Goal: Transaction & Acquisition: Subscribe to service/newsletter

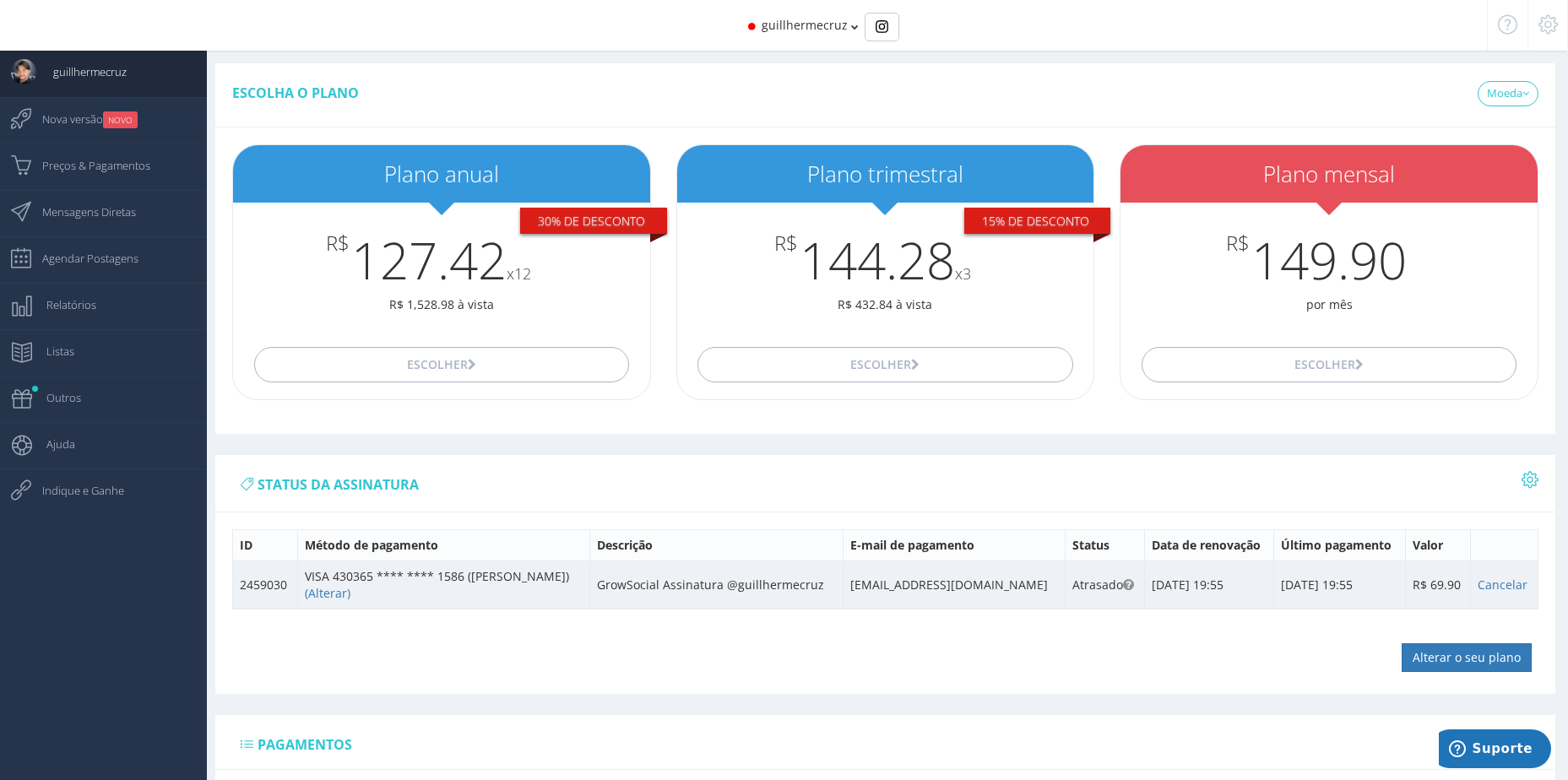
click at [666, 587] on td "GrowSocial Assinatura @guillhermecruz" at bounding box center [715, 584] width 253 height 49
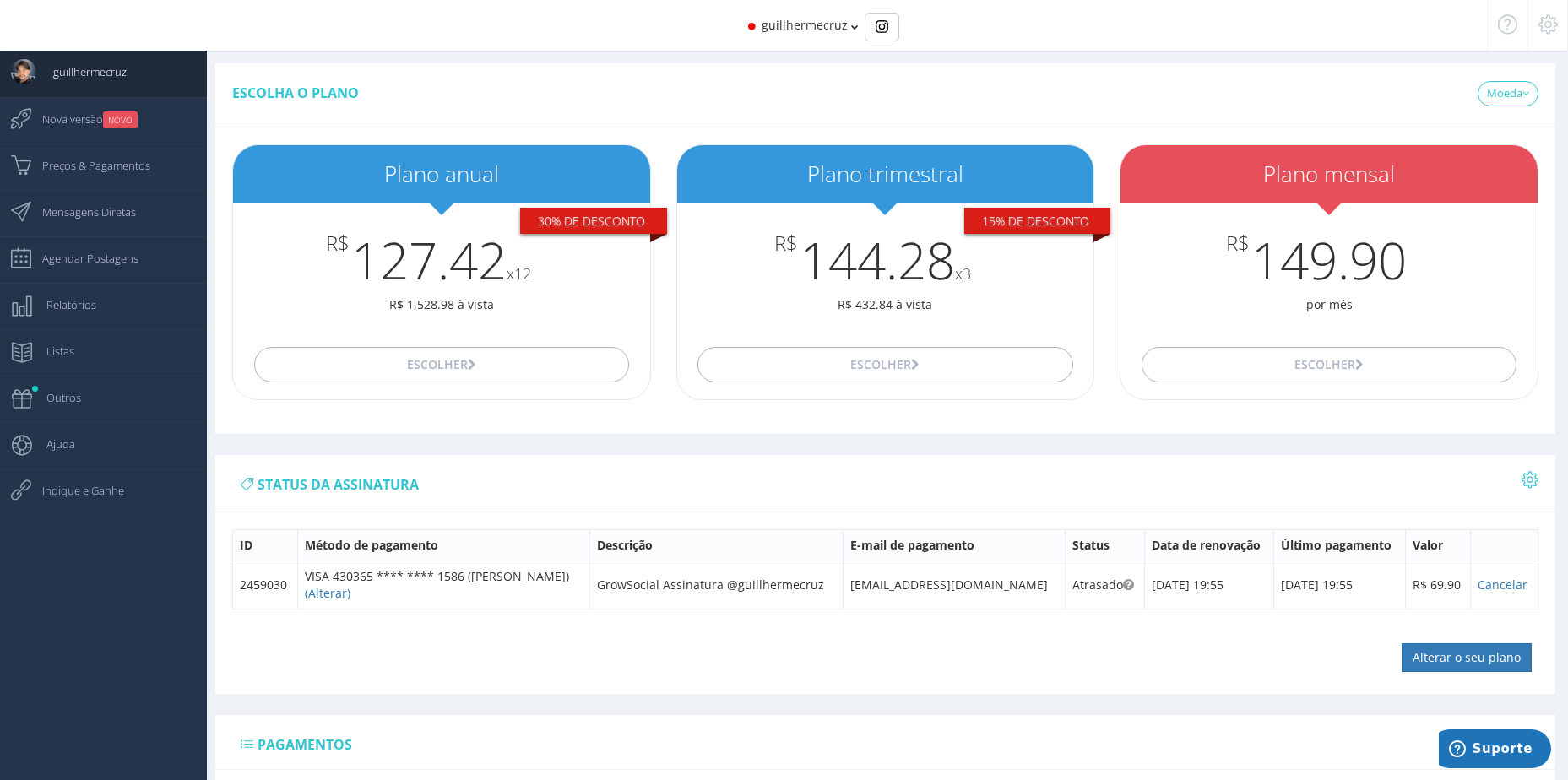
drag, startPoint x: 970, startPoint y: 660, endPoint x: 1077, endPoint y: 624, distance: 112.9
click at [973, 661] on div "status da assinatura ID Valor" at bounding box center [885, 574] width 1340 height 239
click at [81, 170] on span "Preços & Pagamentos" at bounding box center [88, 166] width 125 height 42
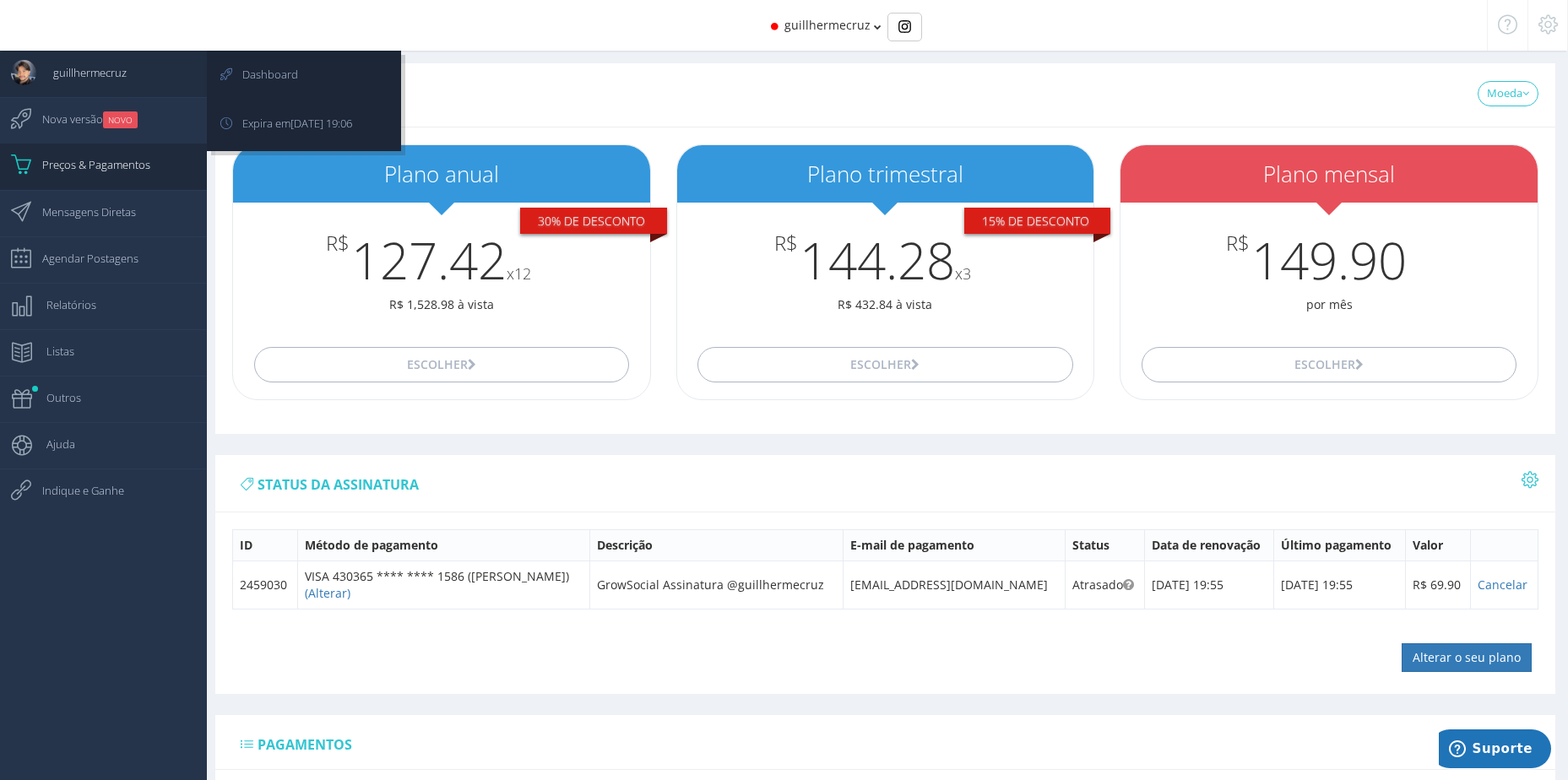
click at [73, 75] on span "guillhermecruz" at bounding box center [81, 72] width 90 height 42
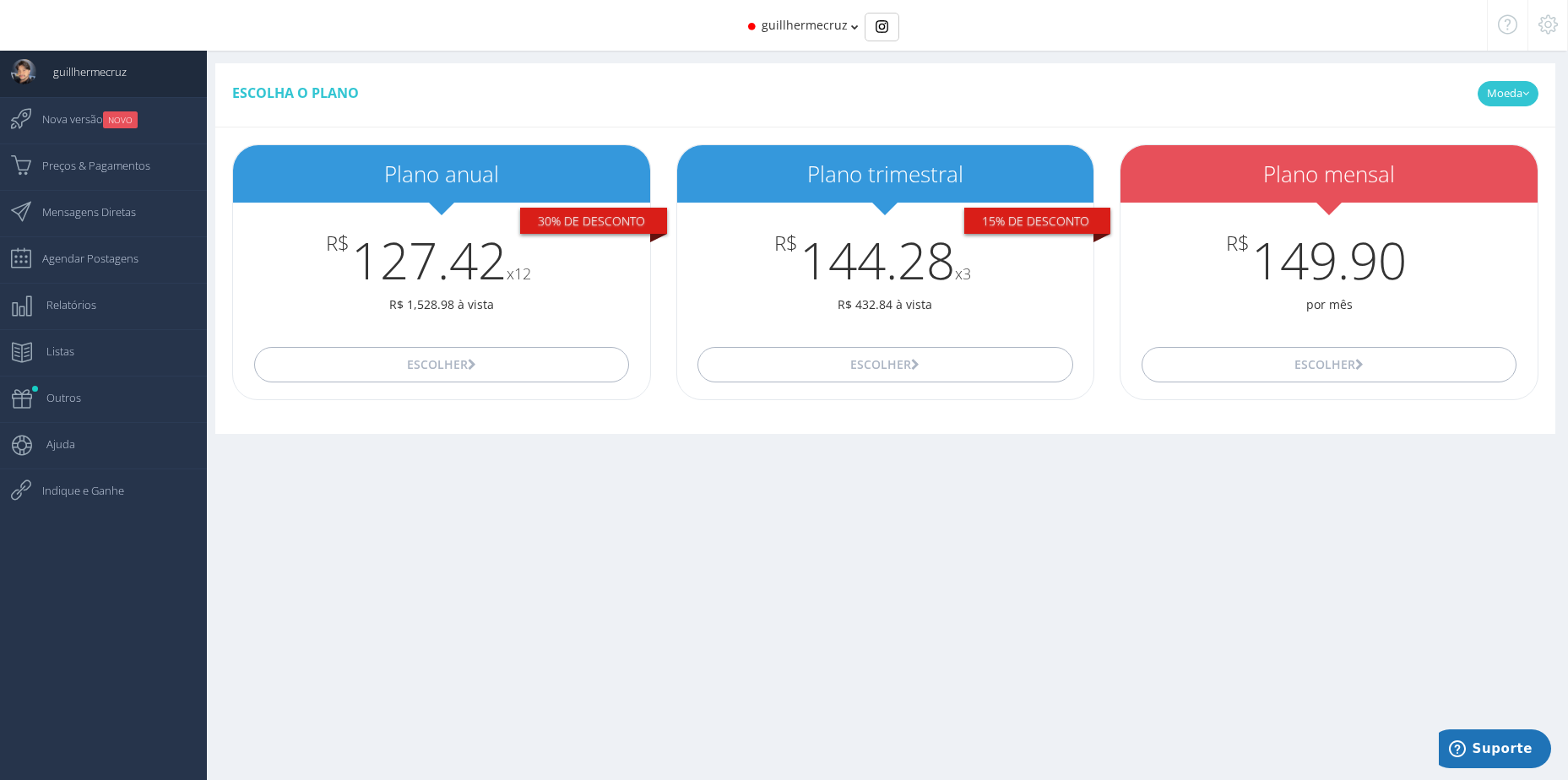
click at [1514, 90] on link "Moeda" at bounding box center [1508, 93] width 61 height 26
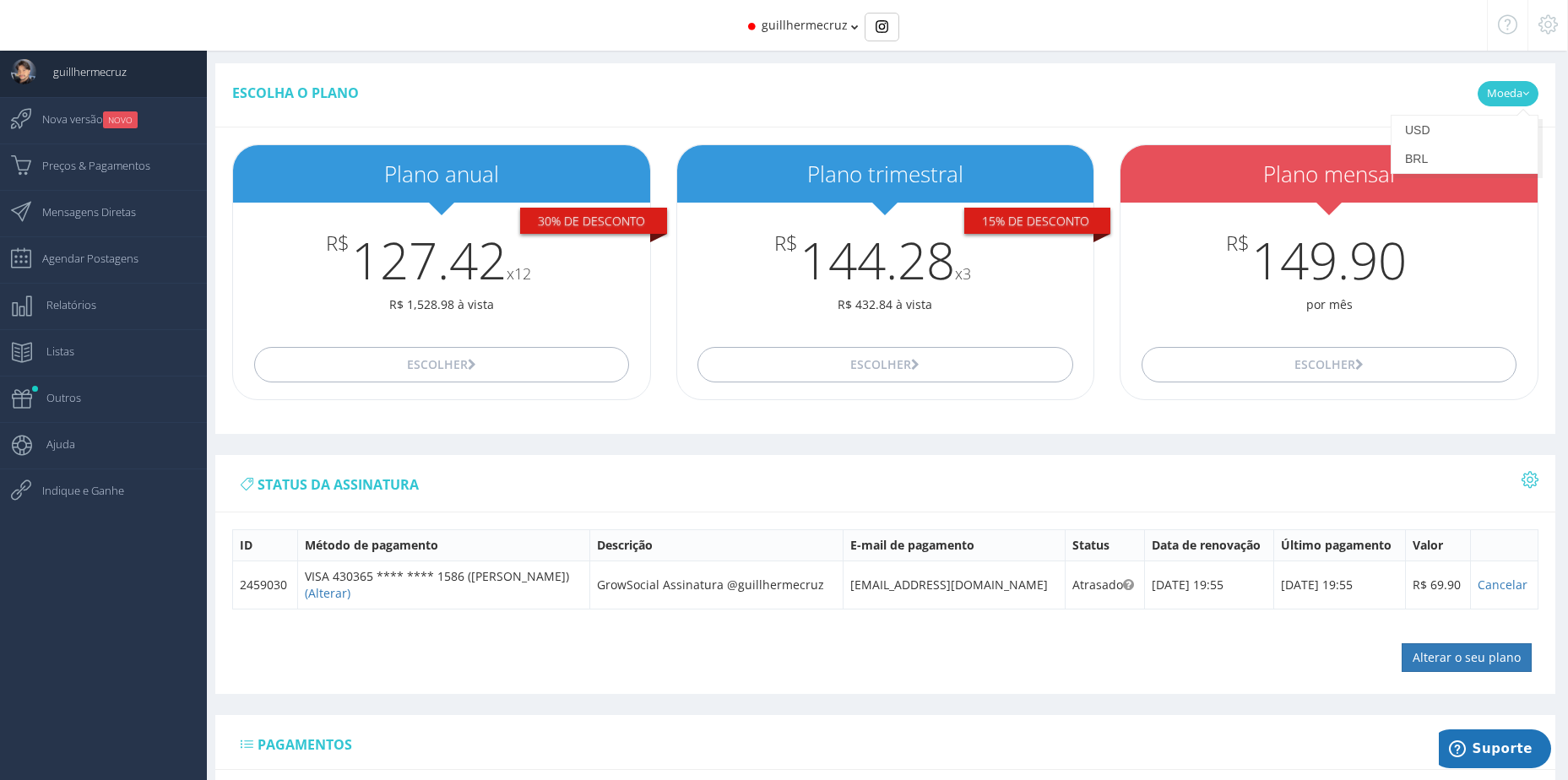
click at [1514, 90] on link "Moeda" at bounding box center [1508, 93] width 61 height 26
click at [1545, 19] on icon at bounding box center [1547, 25] width 19 height 11
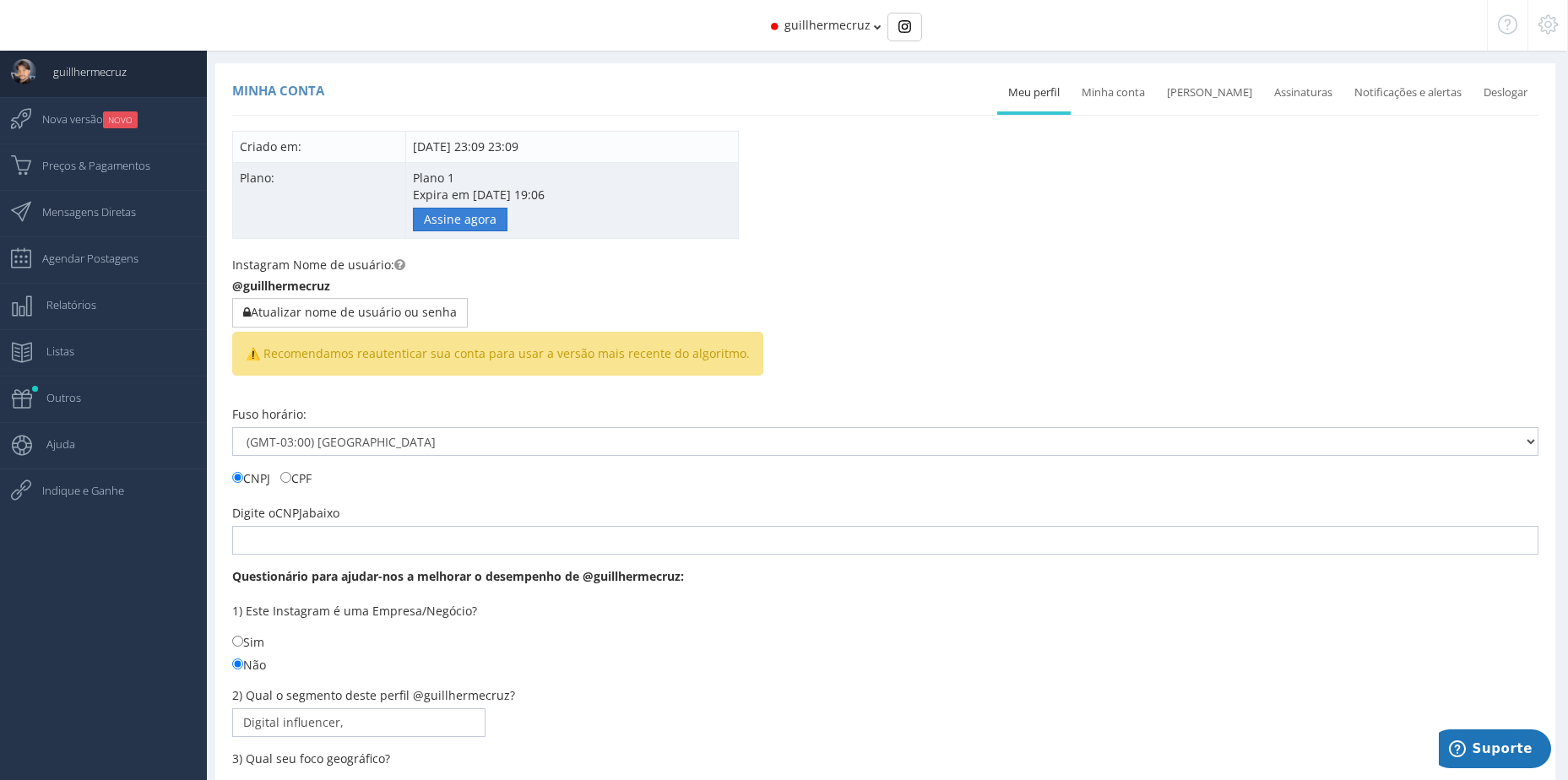
click at [453, 214] on link "Assine agora" at bounding box center [460, 219] width 94 height 24
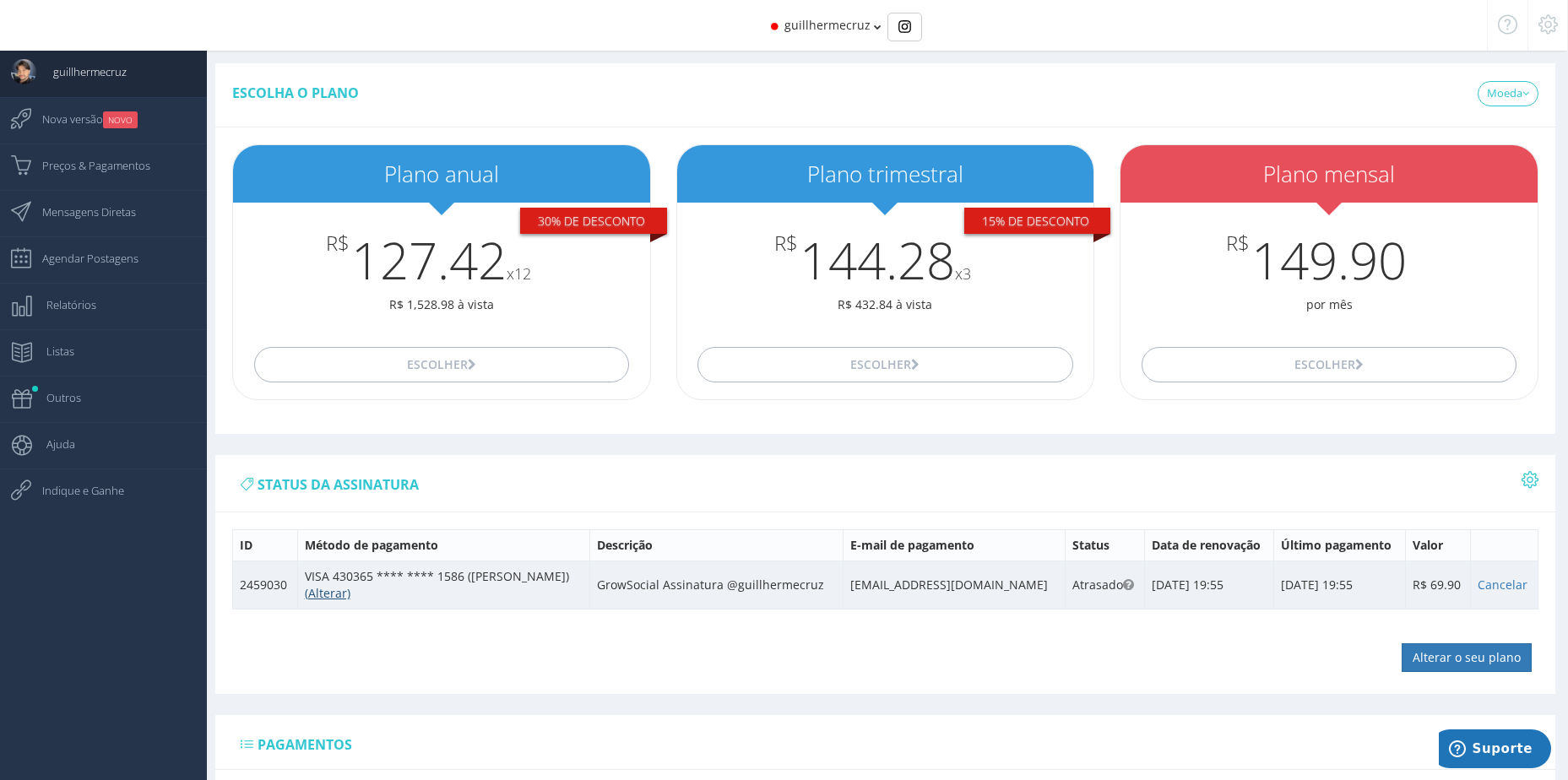
click at [333, 593] on link "(Alterar)" at bounding box center [327, 593] width 46 height 16
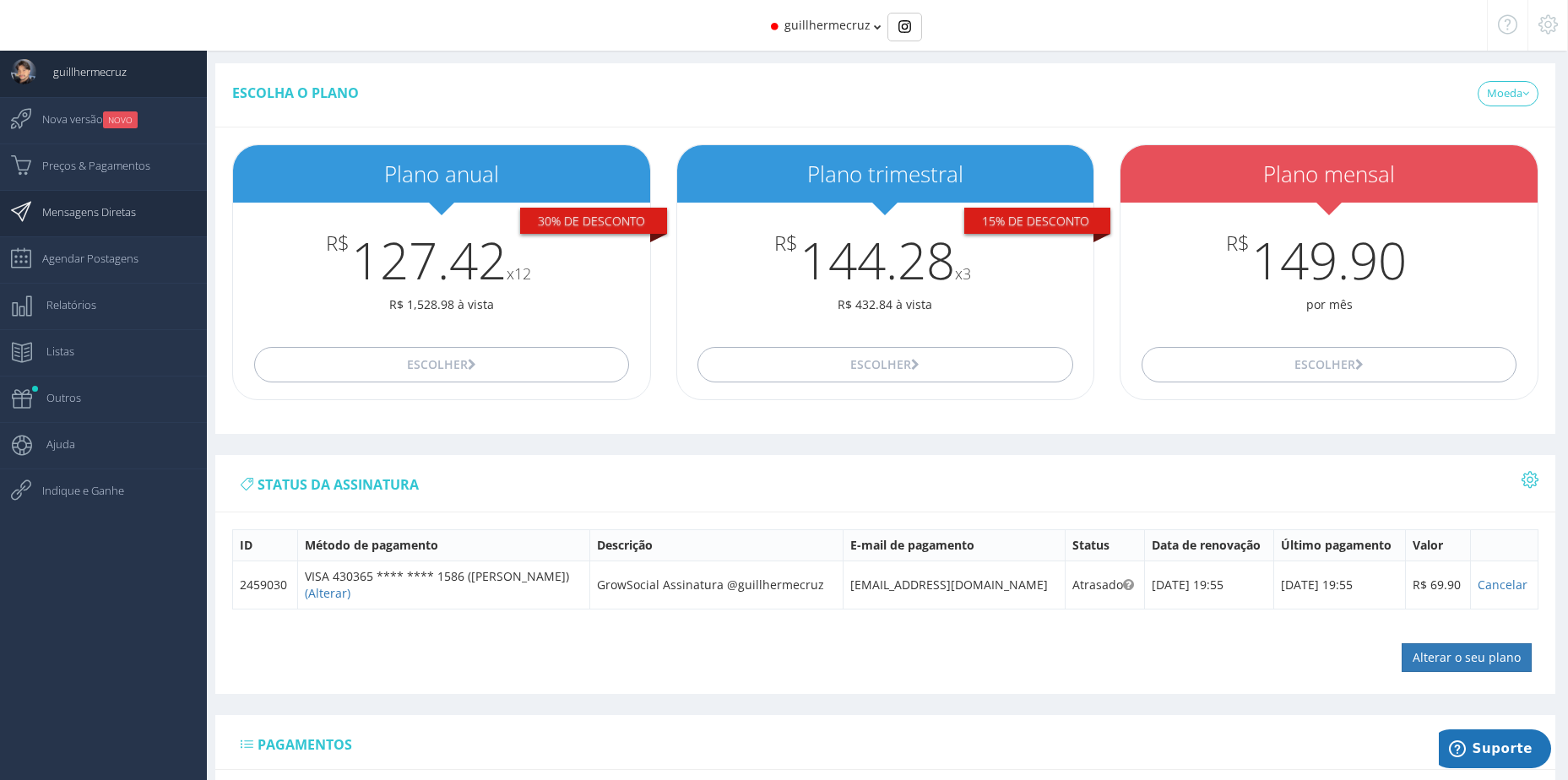
click at [102, 212] on span "Mensagens Diretas" at bounding box center [81, 212] width 110 height 42
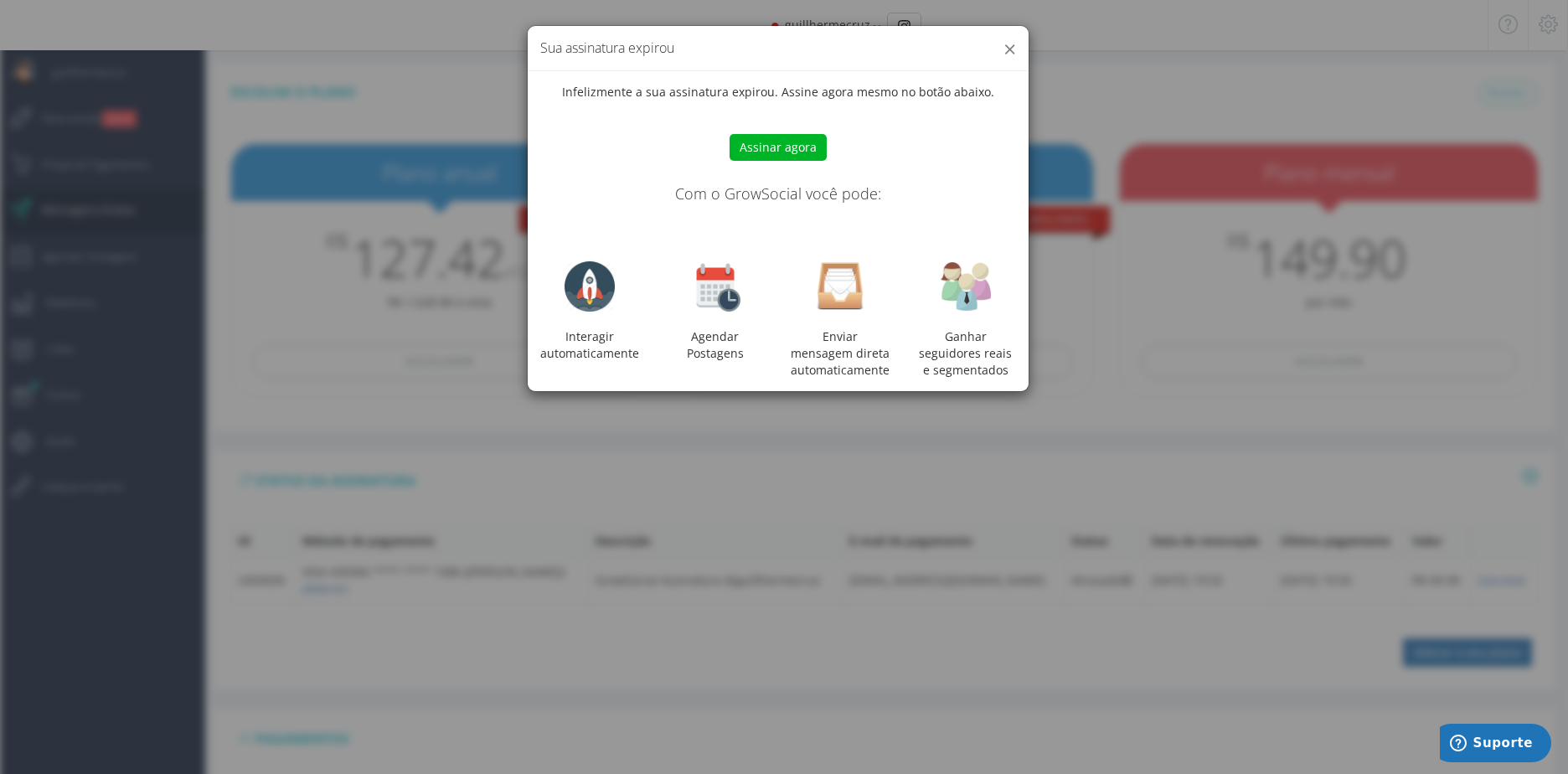
click at [1006, 50] on button "×" at bounding box center [1009, 49] width 12 height 23
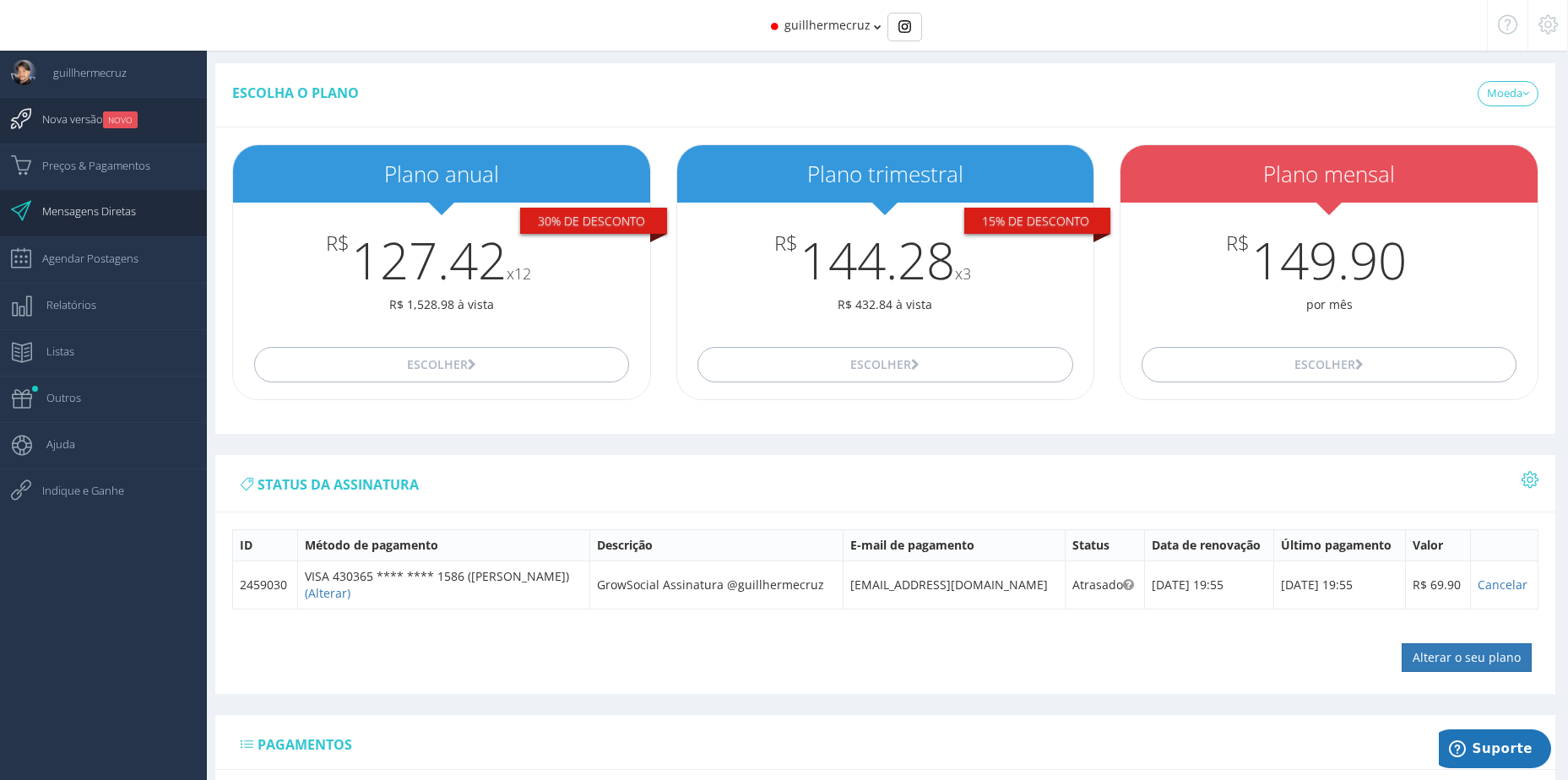
click at [69, 122] on span "Nova versão NOVO" at bounding box center [82, 119] width 112 height 42
